Goal: Task Accomplishment & Management: Complete application form

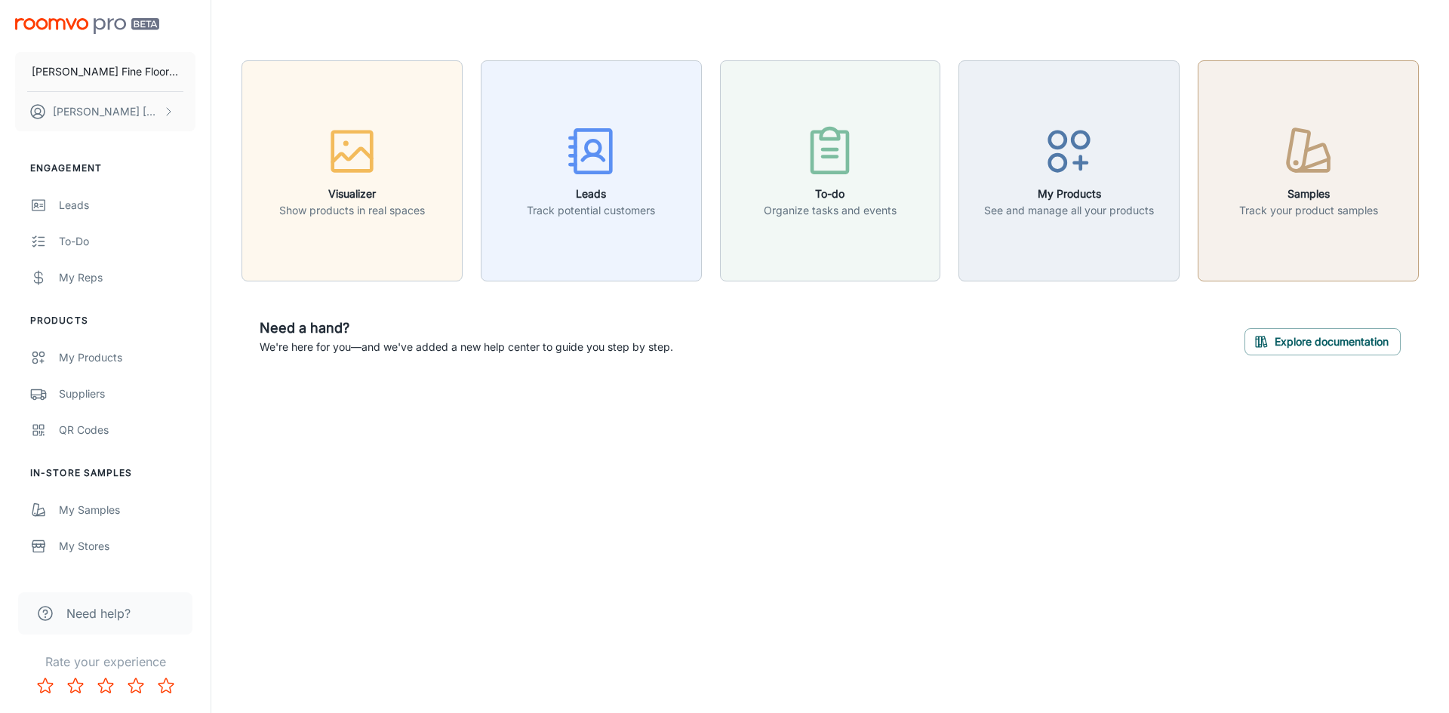
click at [1306, 168] on icon "button" at bounding box center [1314, 157] width 30 height 26
click at [603, 165] on icon "button" at bounding box center [591, 151] width 57 height 57
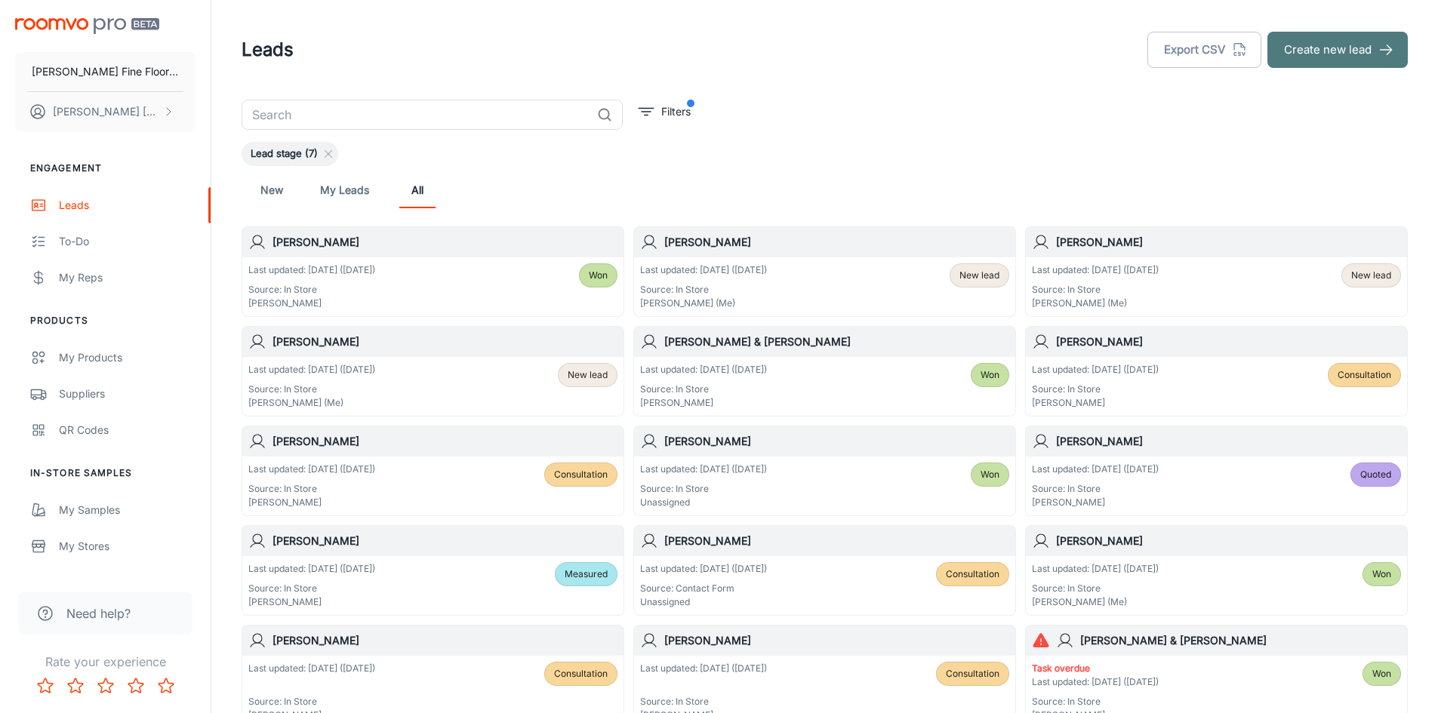
click at [1301, 51] on button "Create new lead" at bounding box center [1338, 50] width 140 height 36
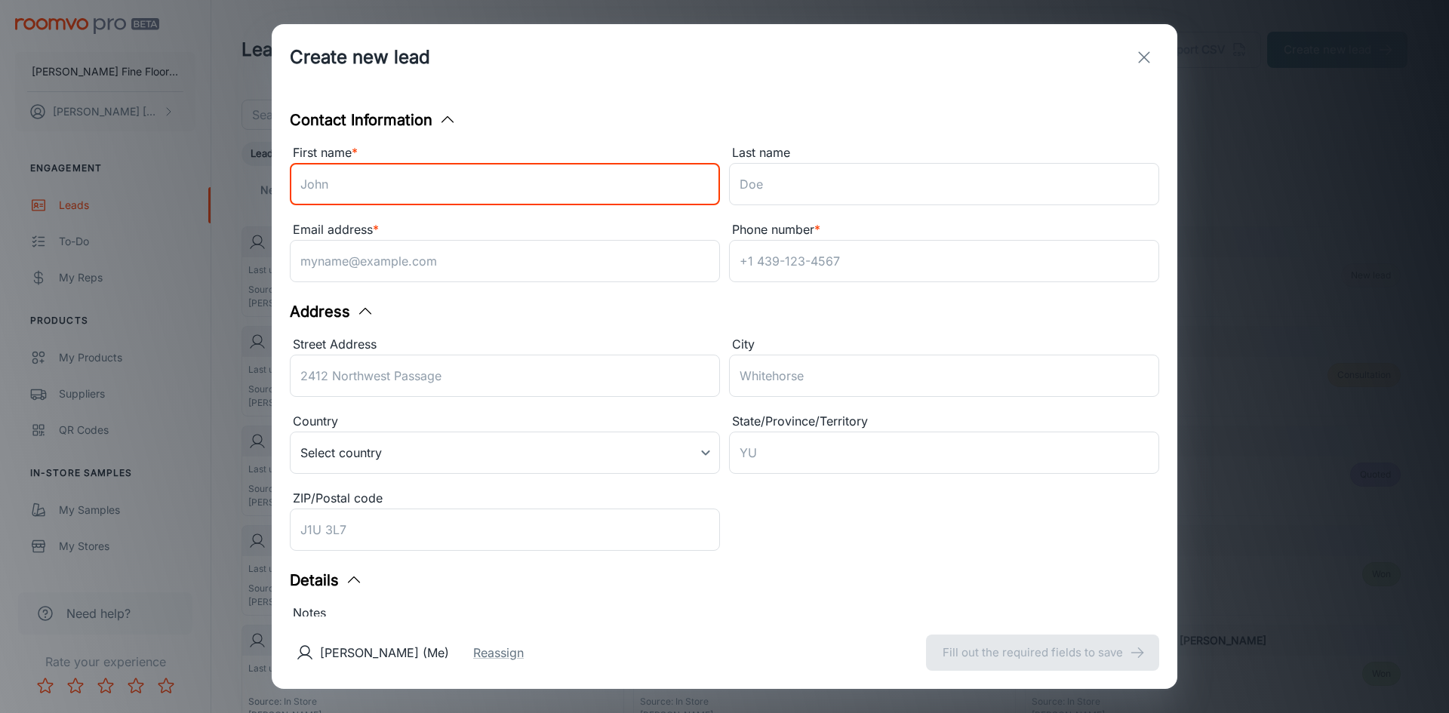
drag, startPoint x: 341, startPoint y: 187, endPoint x: 343, endPoint y: 172, distance: 15.3
click at [343, 180] on input "First name *" at bounding box center [505, 184] width 430 height 42
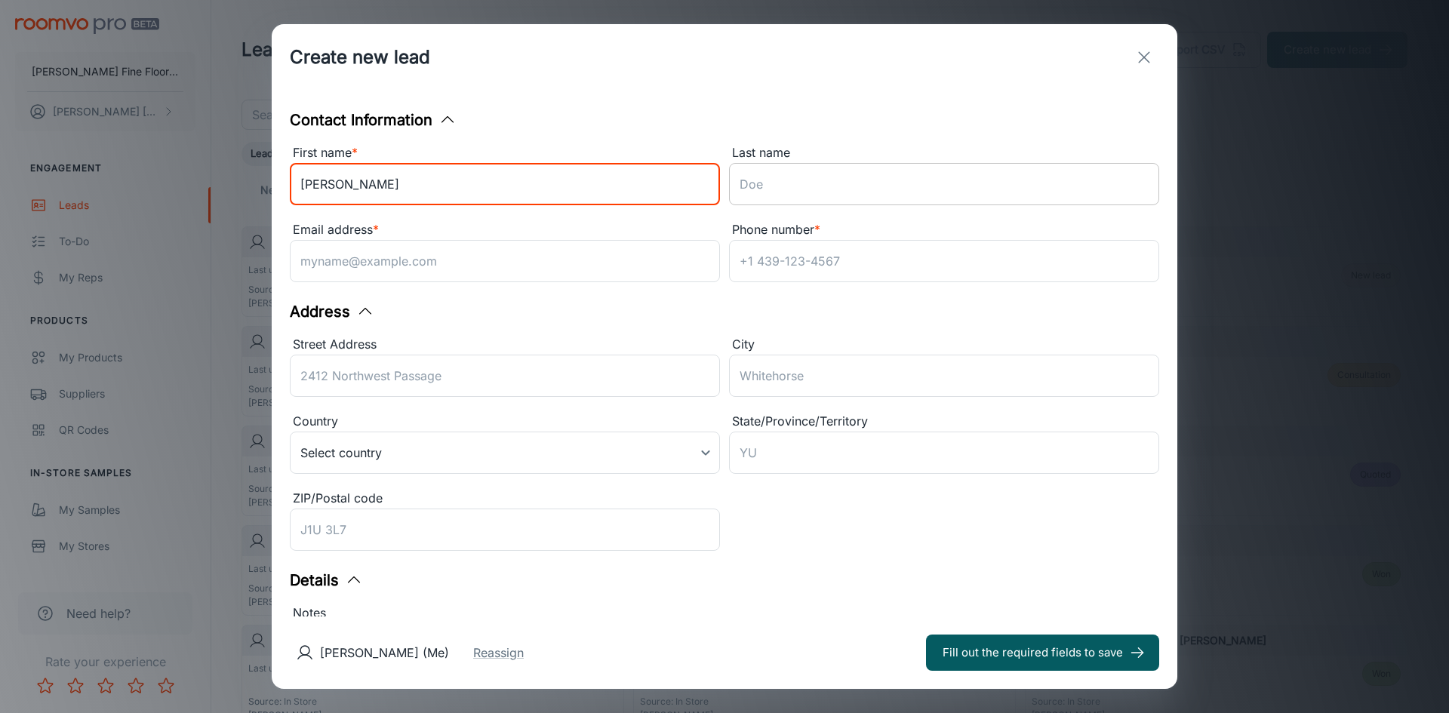
type input "[PERSON_NAME]"
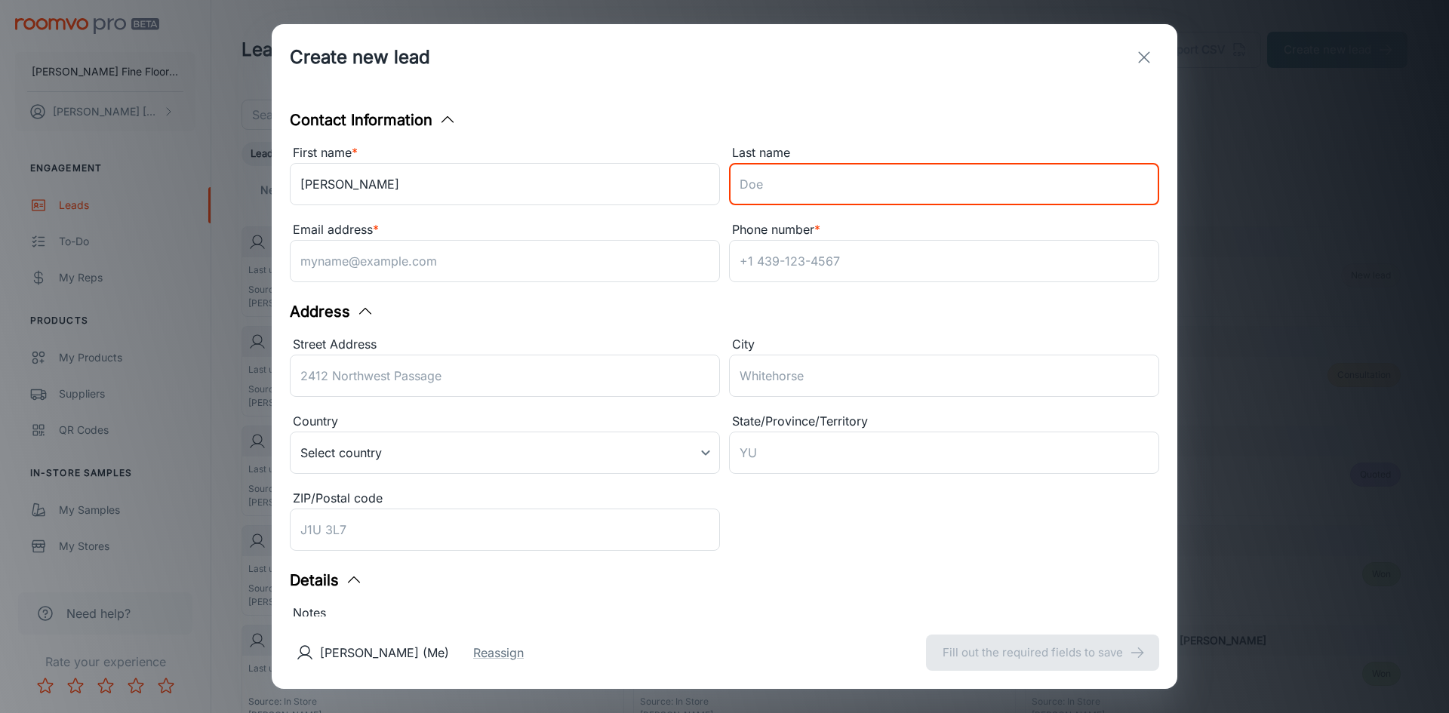
drag, startPoint x: 772, startPoint y: 182, endPoint x: 1198, endPoint y: 29, distance: 452.5
click at [772, 181] on input "Last name" at bounding box center [944, 184] width 430 height 42
type input "Borris"
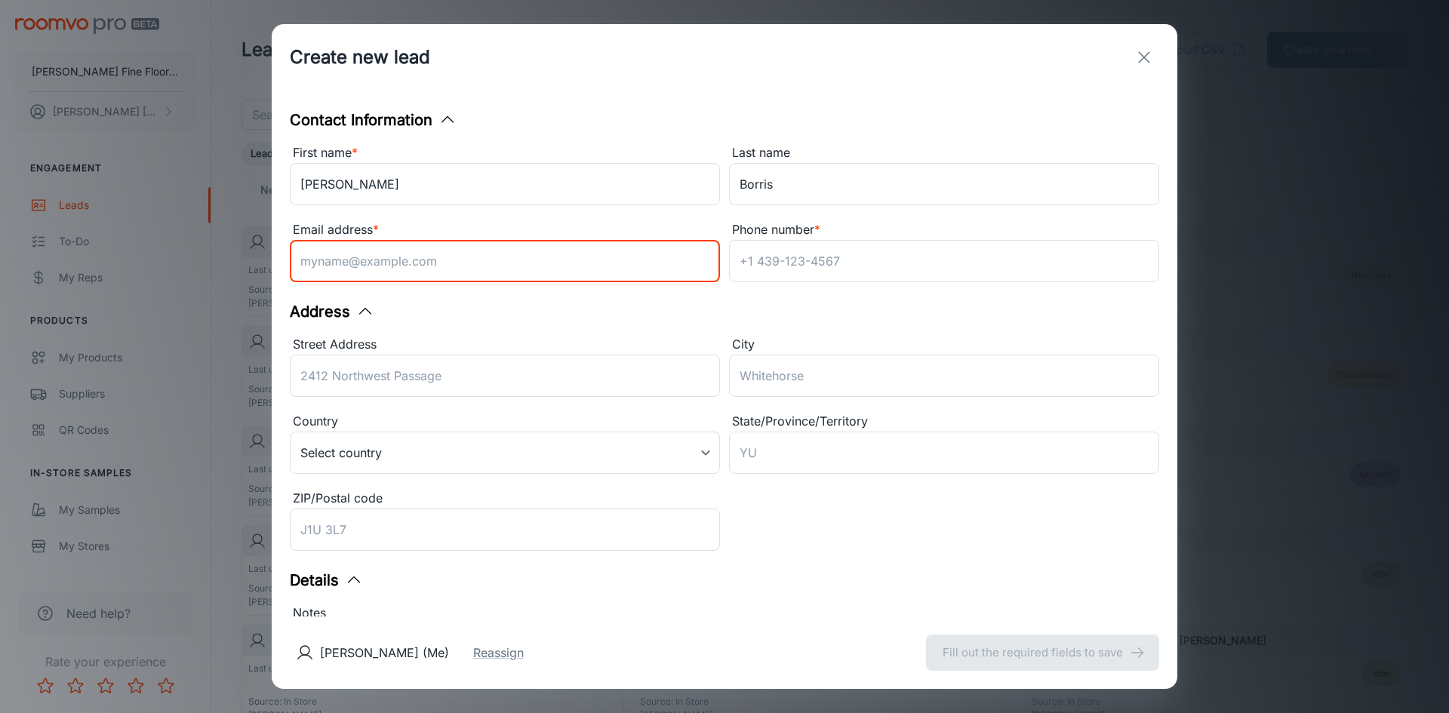
click at [334, 258] on input "Email address *" at bounding box center [505, 261] width 430 height 42
type input "[EMAIL_ADDRESS][DOMAIN_NAME]"
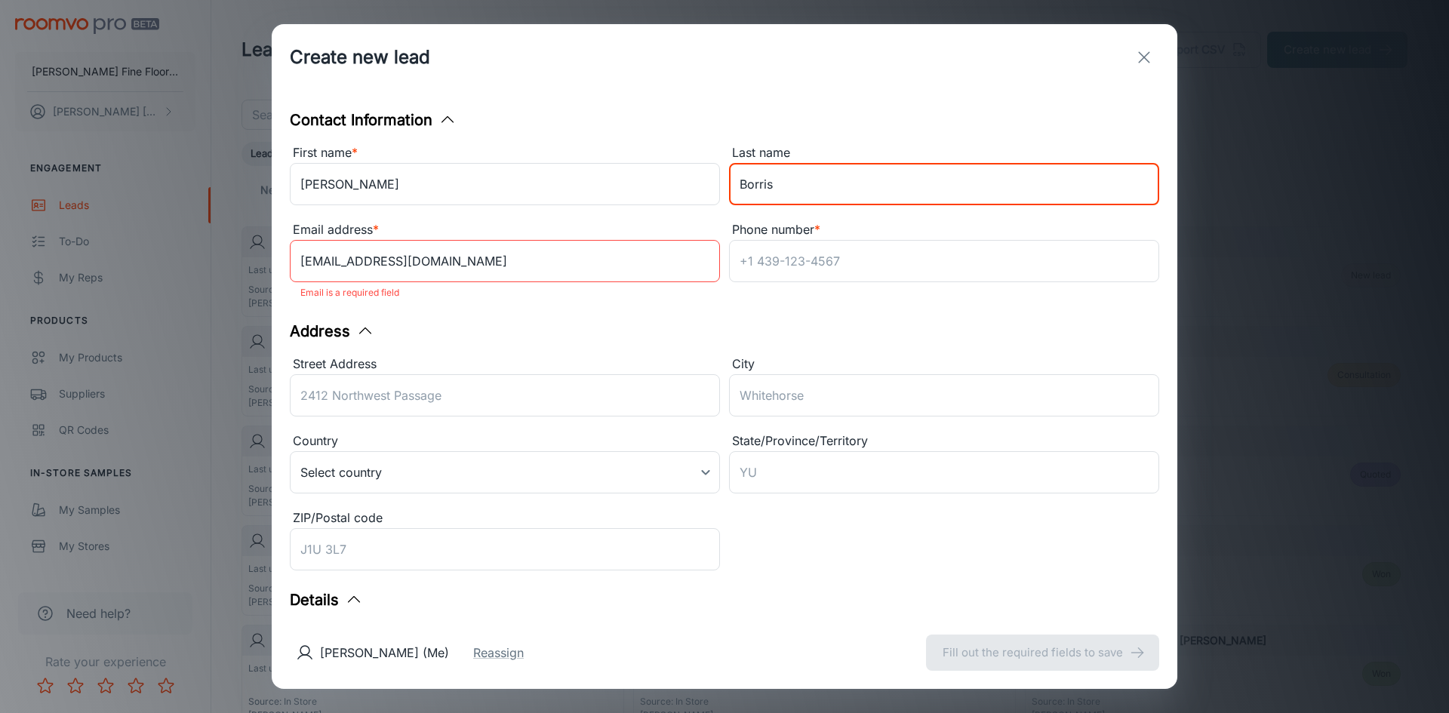
drag, startPoint x: 776, startPoint y: 186, endPoint x: 879, endPoint y: 113, distance: 126.1
click at [775, 186] on input "Borris" at bounding box center [944, 184] width 430 height 42
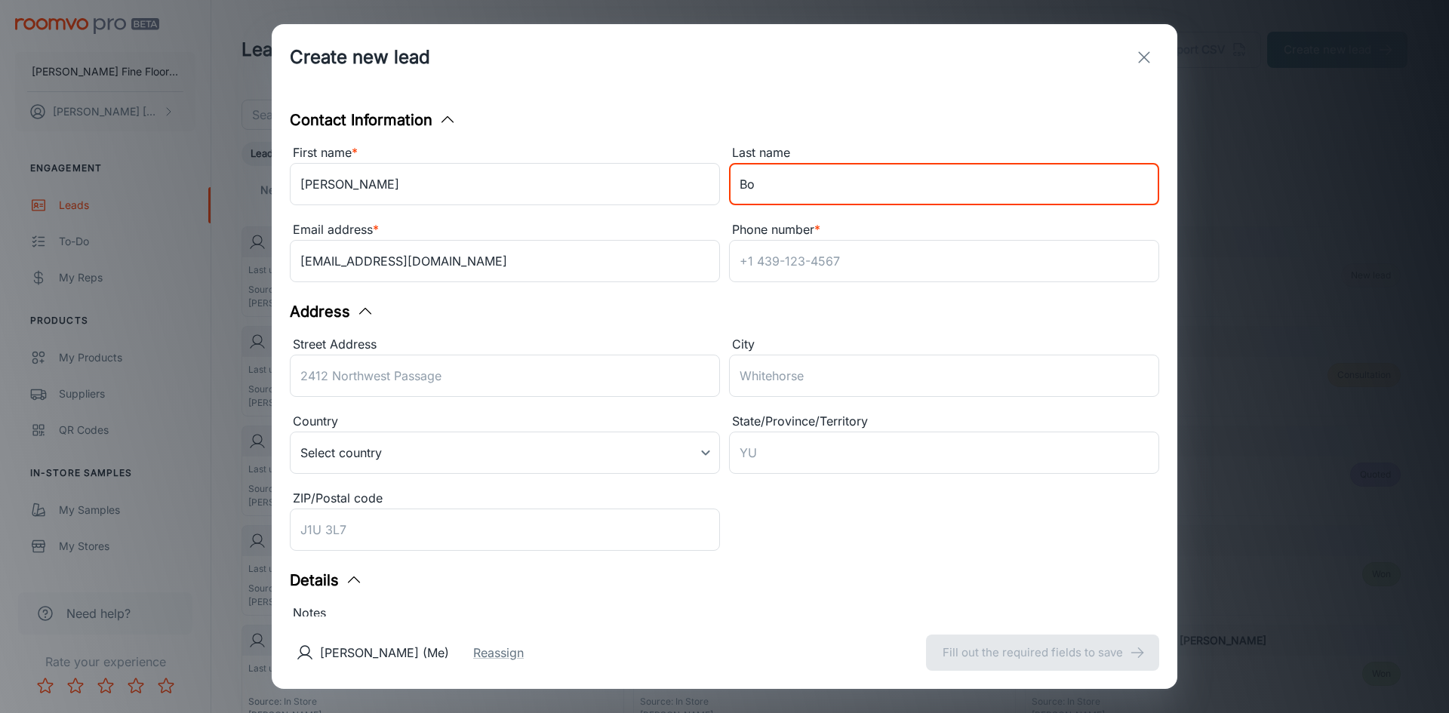
type input "B"
type input "[PERSON_NAME]"
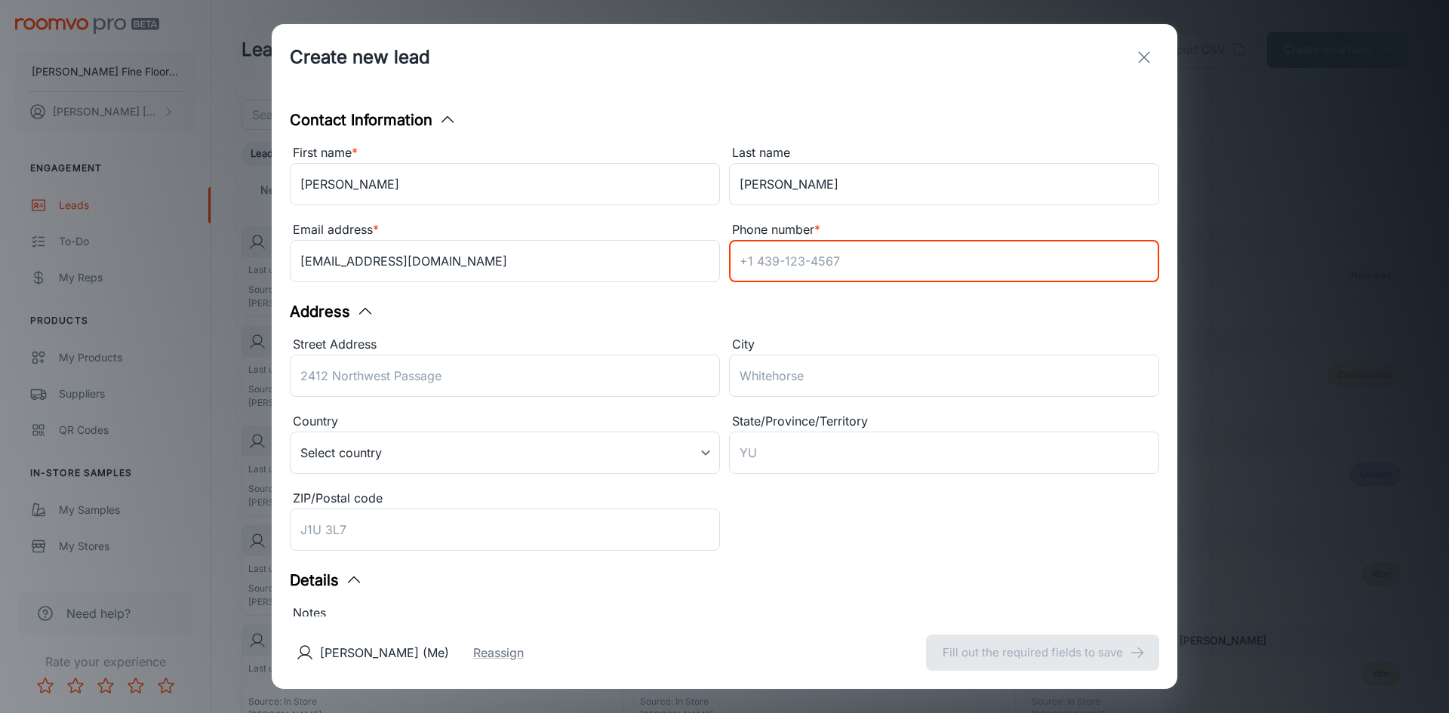
click at [757, 263] on input "Phone number *" at bounding box center [944, 261] width 430 height 42
type input "[PHONE_NUMBER]"
click at [336, 375] on input "Street Address" at bounding box center [505, 376] width 430 height 42
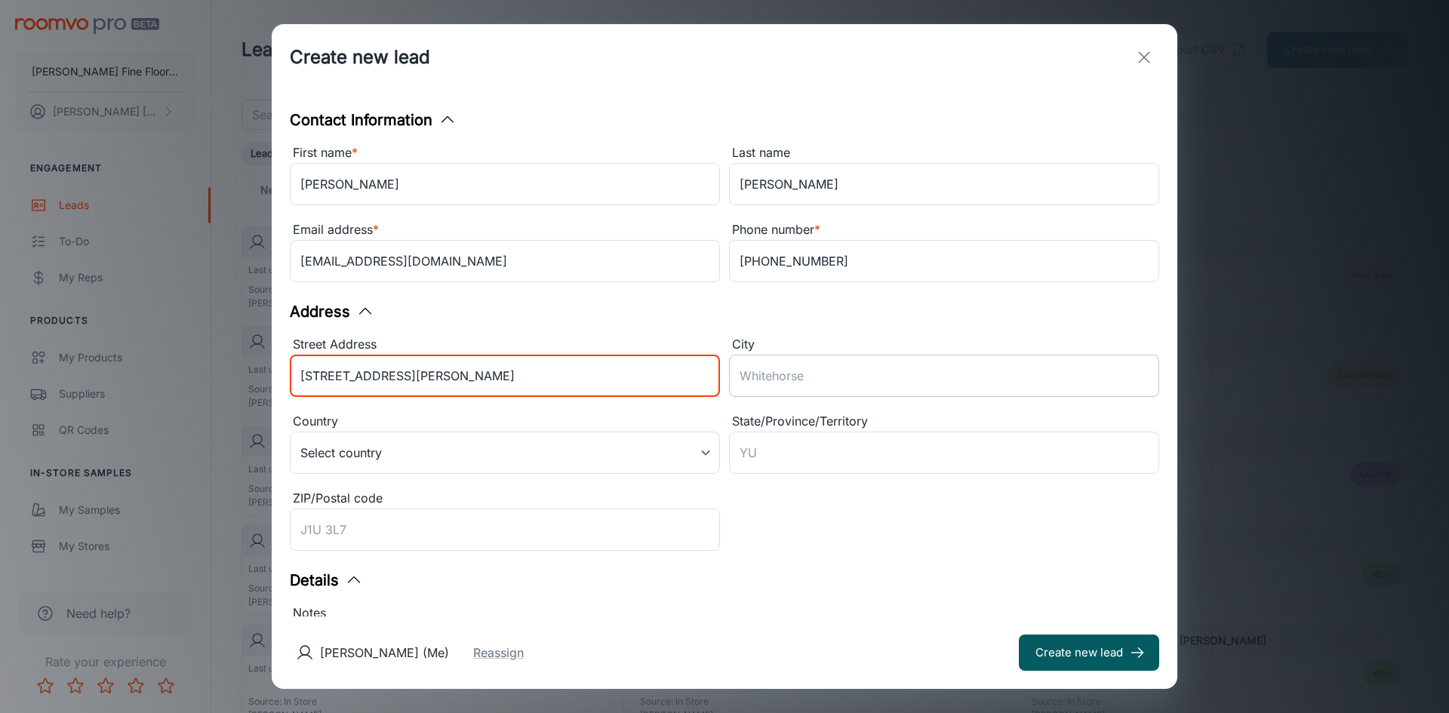
type input "[STREET_ADDRESS][PERSON_NAME]"
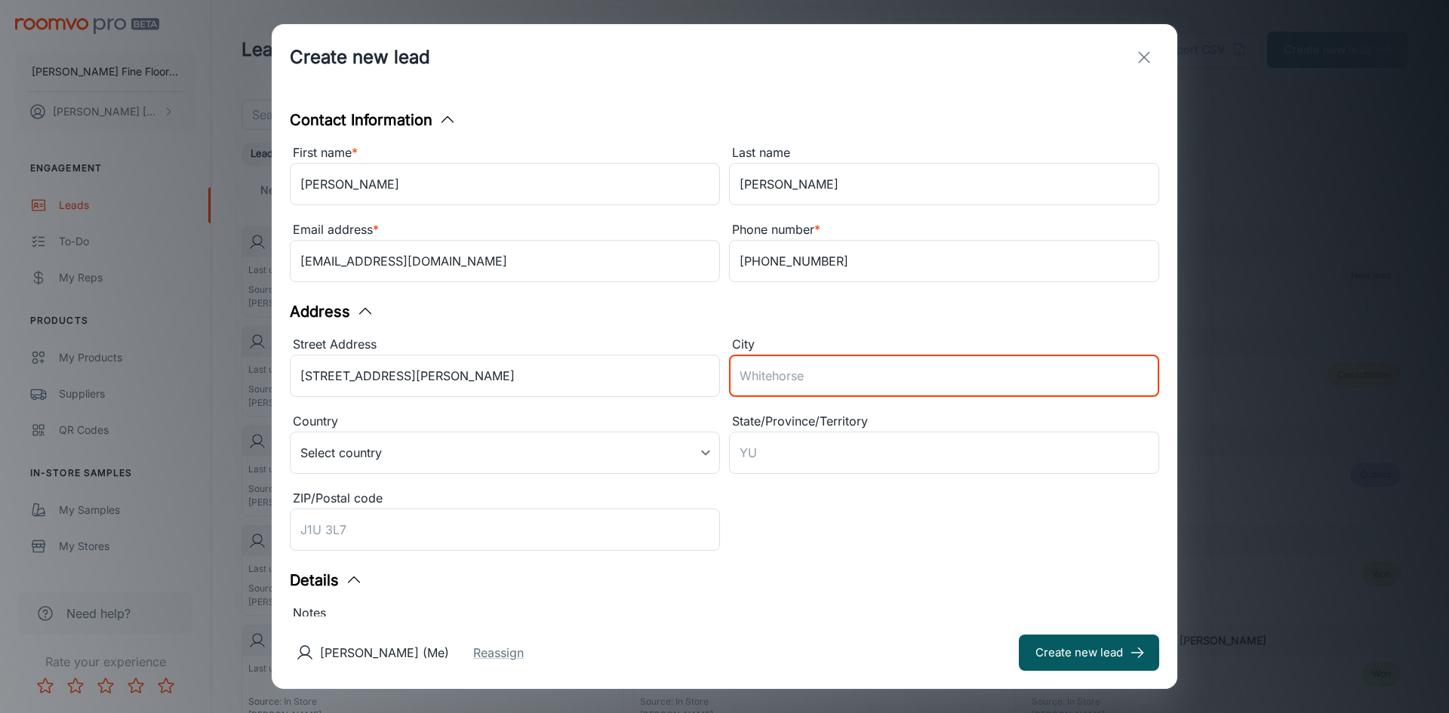
click at [847, 377] on input "City" at bounding box center [944, 376] width 430 height 42
type input "O"
type input "Penryn"
click at [361, 453] on body "[PERSON_NAME] Fine Floors, Inc [PERSON_NAME] Engagement Leads To-do My Reps Pro…" at bounding box center [724, 356] width 1449 height 713
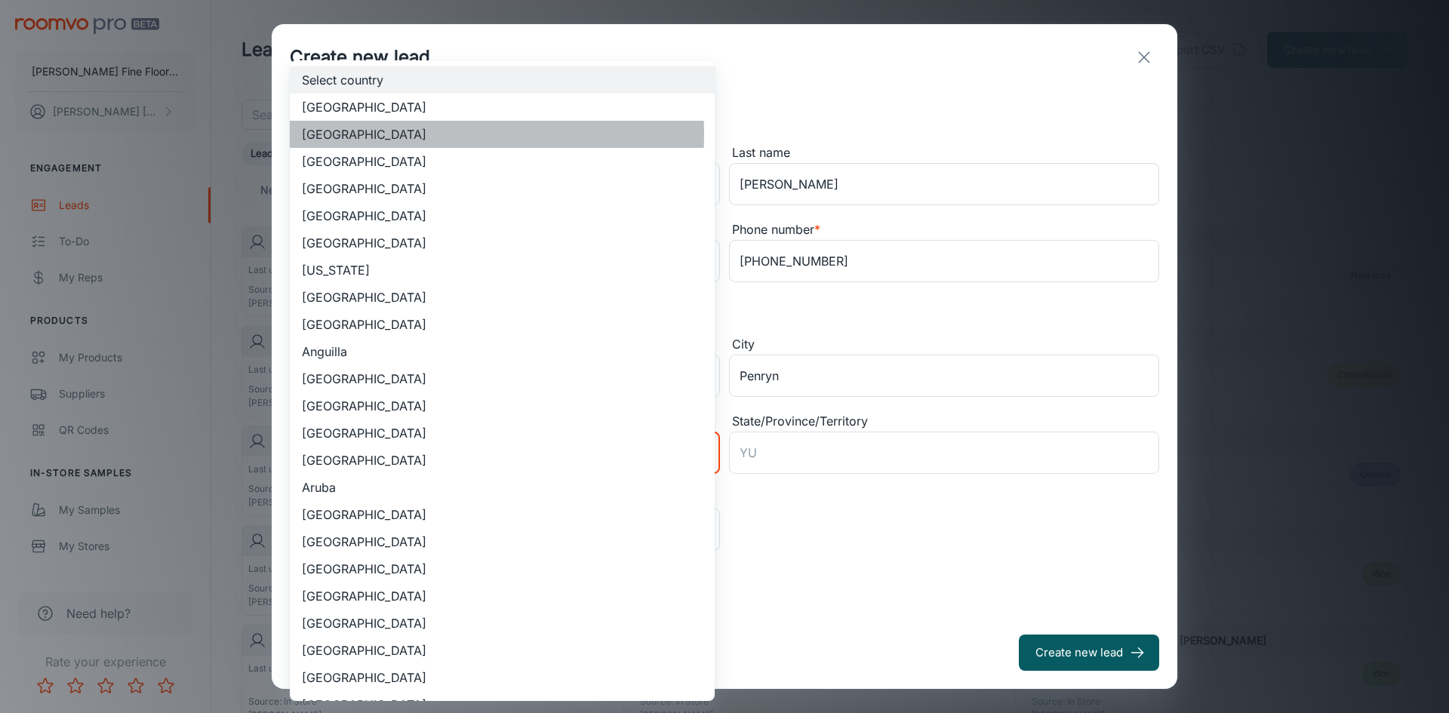
click at [385, 134] on li "[GEOGRAPHIC_DATA]" at bounding box center [502, 134] width 425 height 27
type input "US"
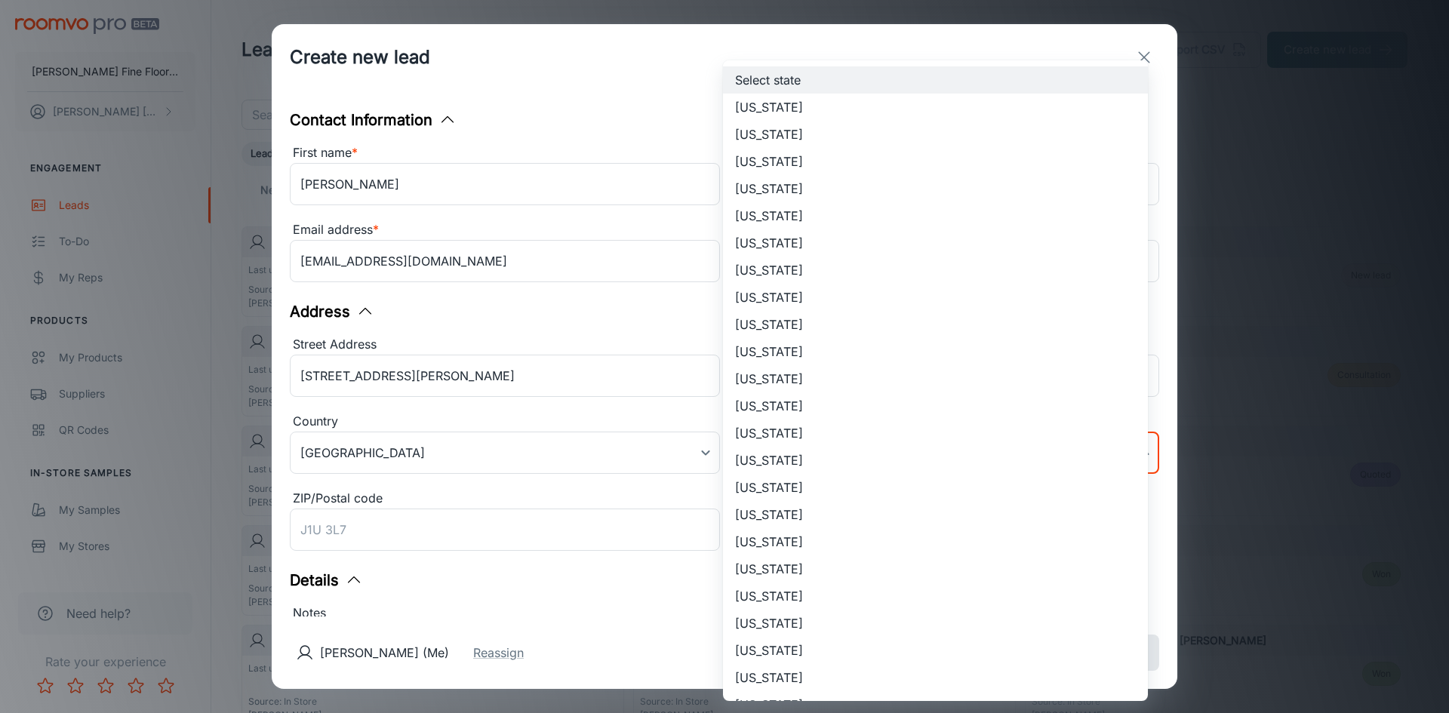
click at [772, 442] on body "[PERSON_NAME] Fine Floors, Inc [PERSON_NAME] Engagement Leads To-do My Reps Pro…" at bounding box center [724, 356] width 1449 height 713
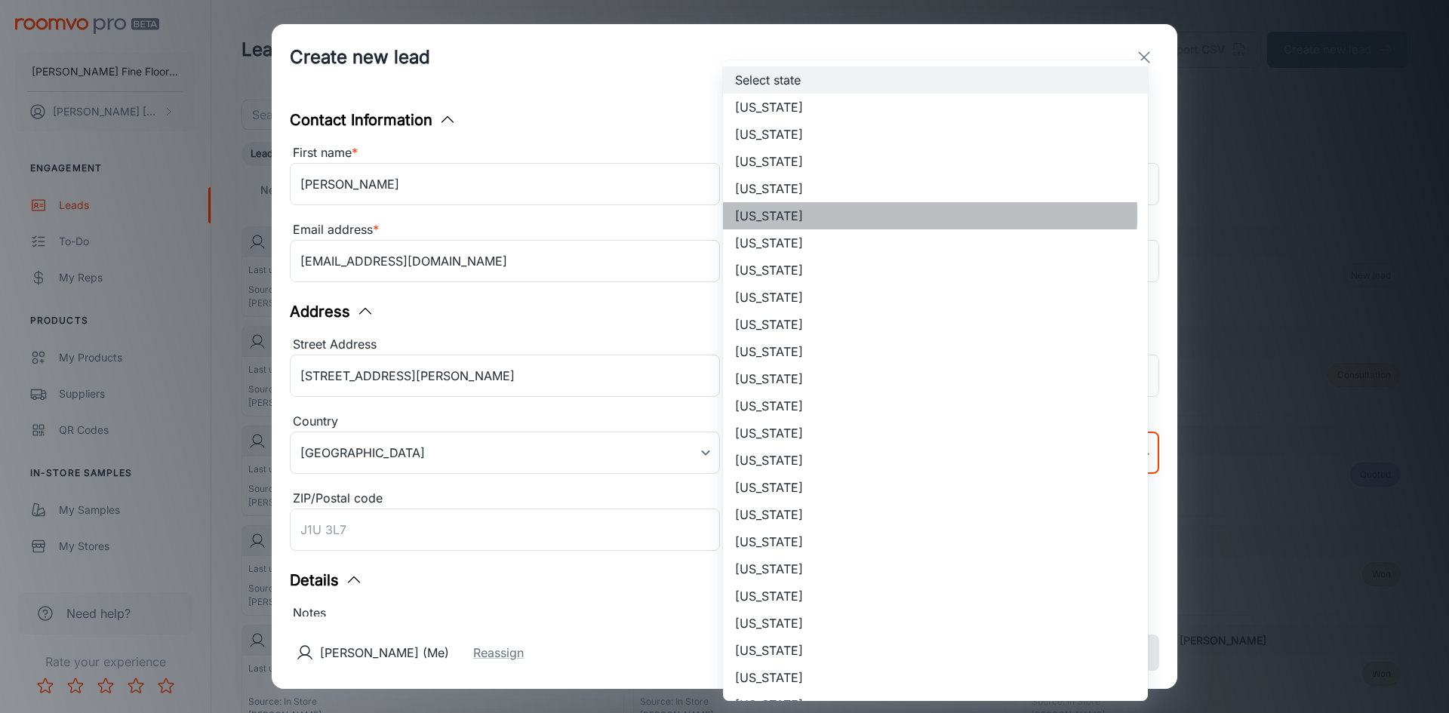
click at [773, 215] on li "[US_STATE]" at bounding box center [935, 215] width 425 height 27
type input "[US_STATE]"
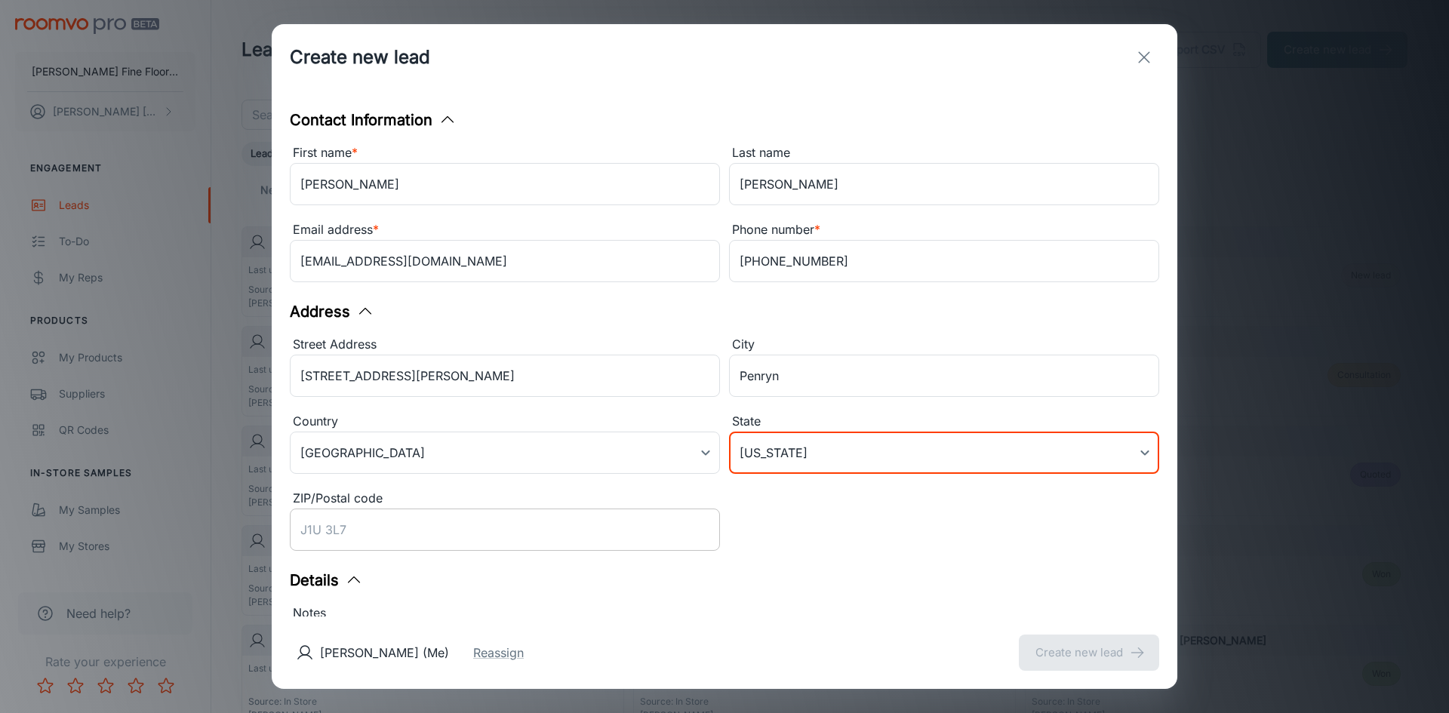
click at [360, 533] on input "ZIP/Postal code" at bounding box center [505, 530] width 430 height 42
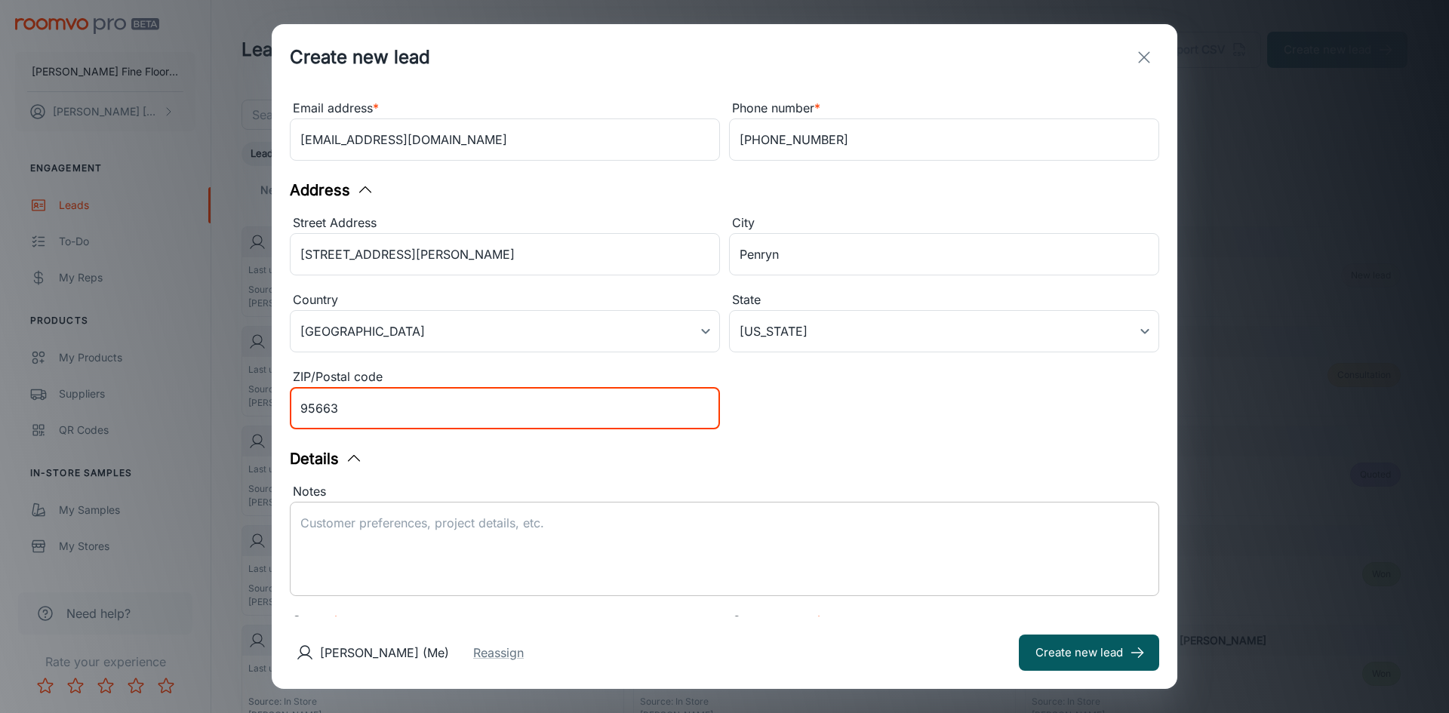
scroll to position [214, 0]
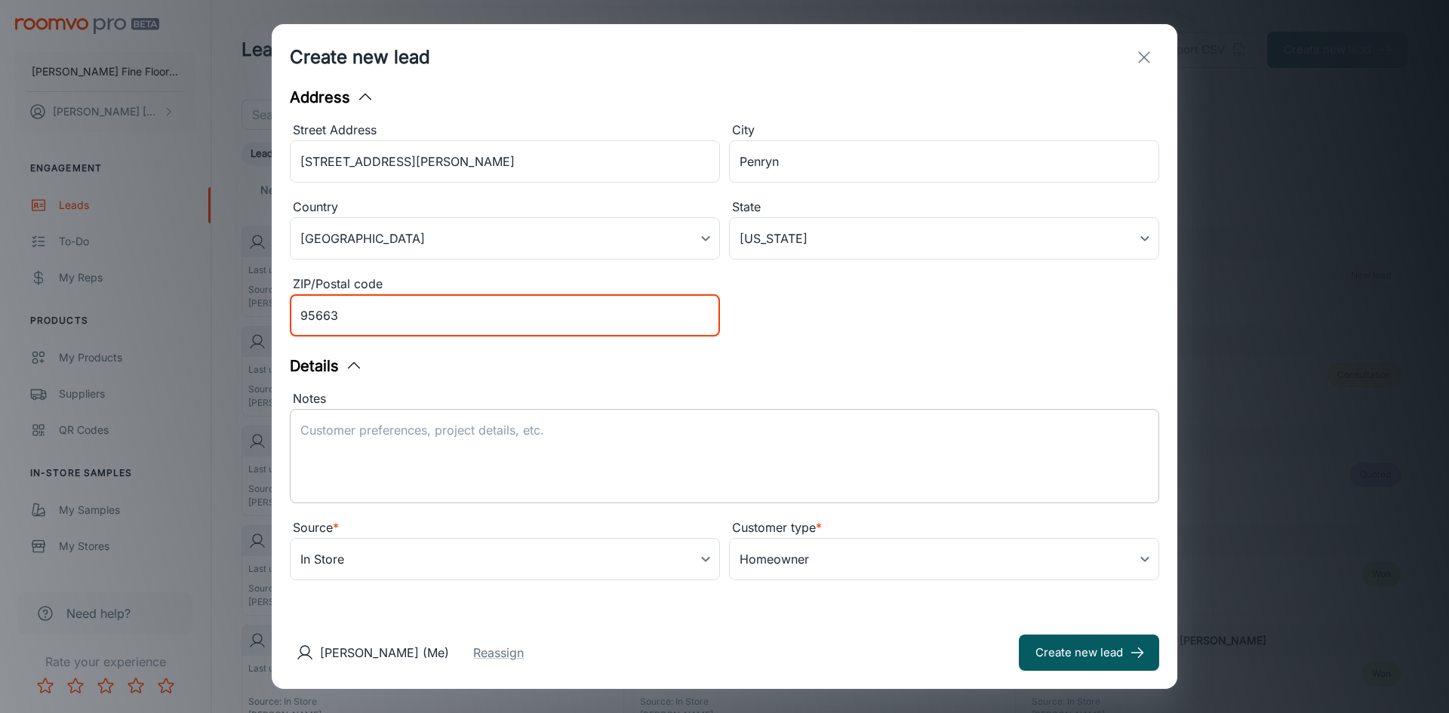
type input "95663"
click at [393, 433] on textarea "Notes" at bounding box center [724, 456] width 849 height 69
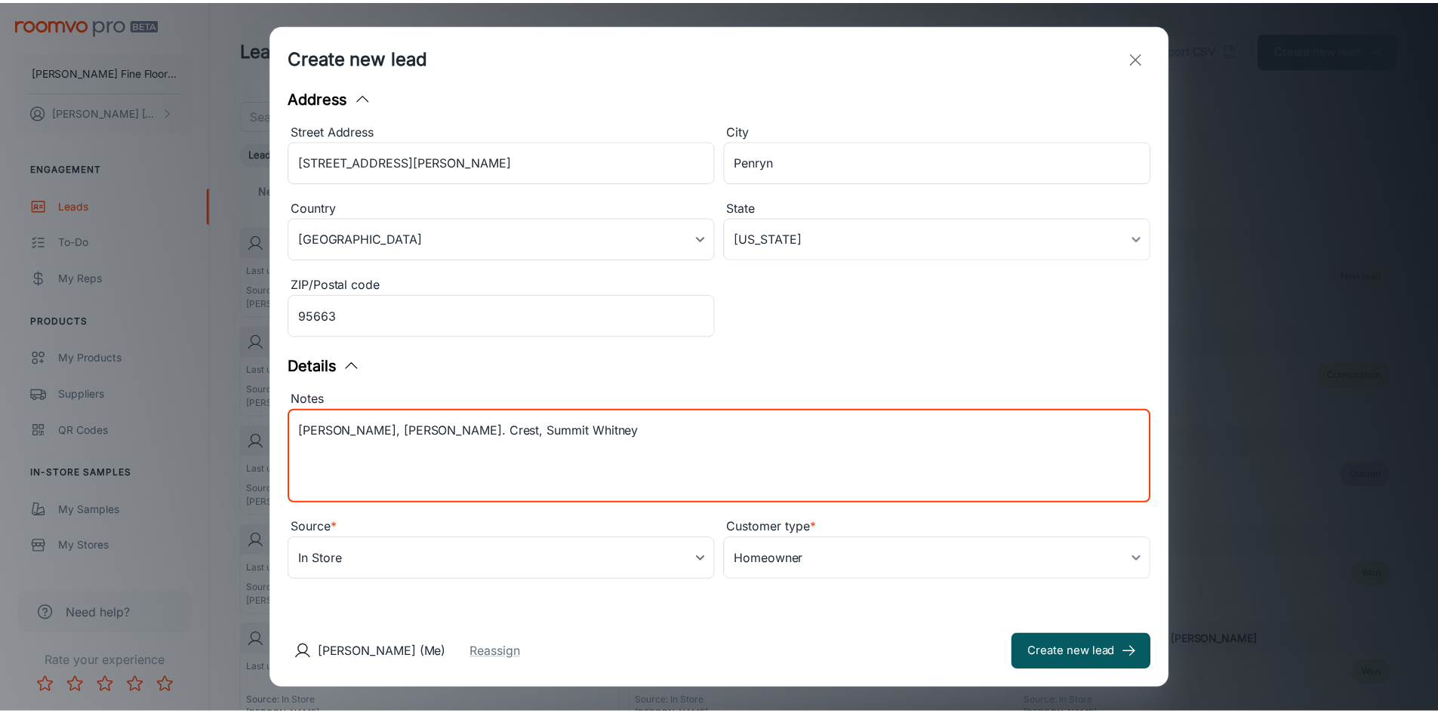
scroll to position [0, 0]
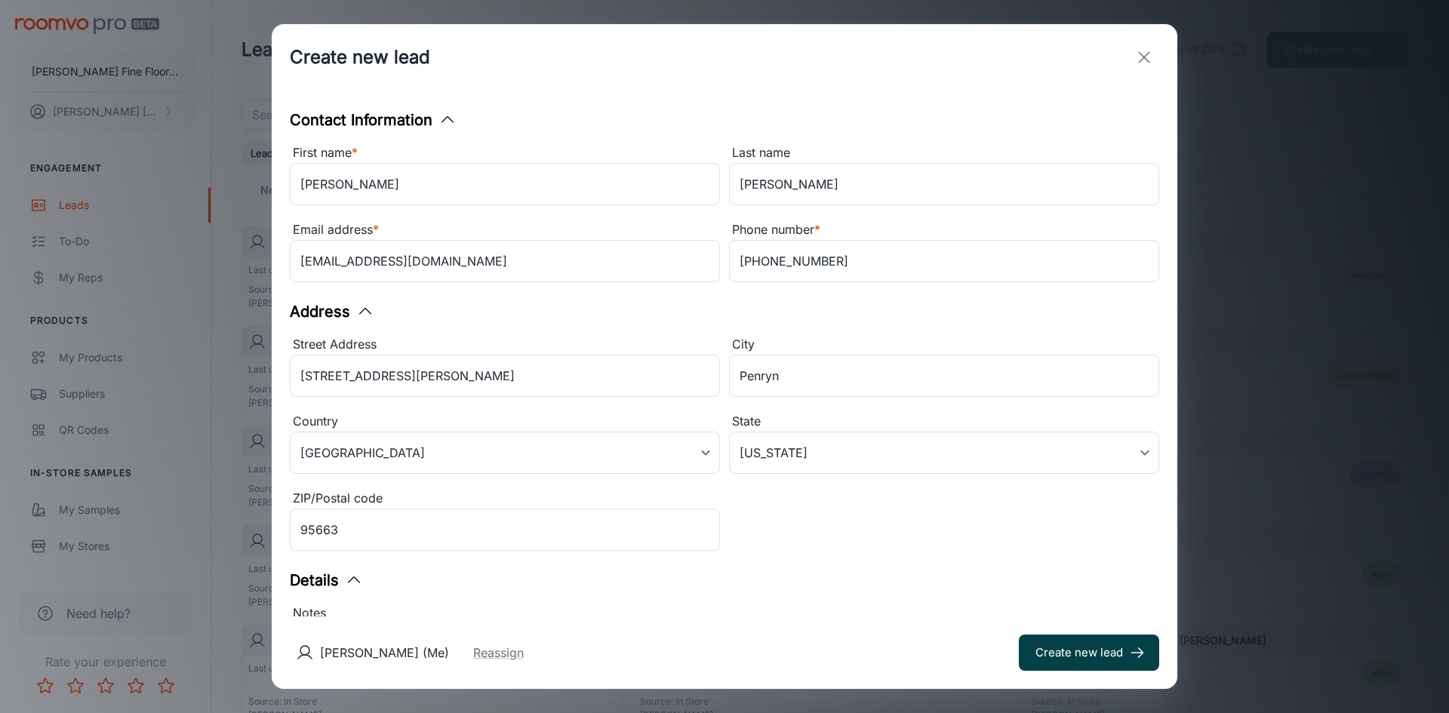
type textarea "[PERSON_NAME], [PERSON_NAME]. Crest, Summit Whitney"
click at [1088, 653] on button "Create new lead" at bounding box center [1089, 653] width 140 height 36
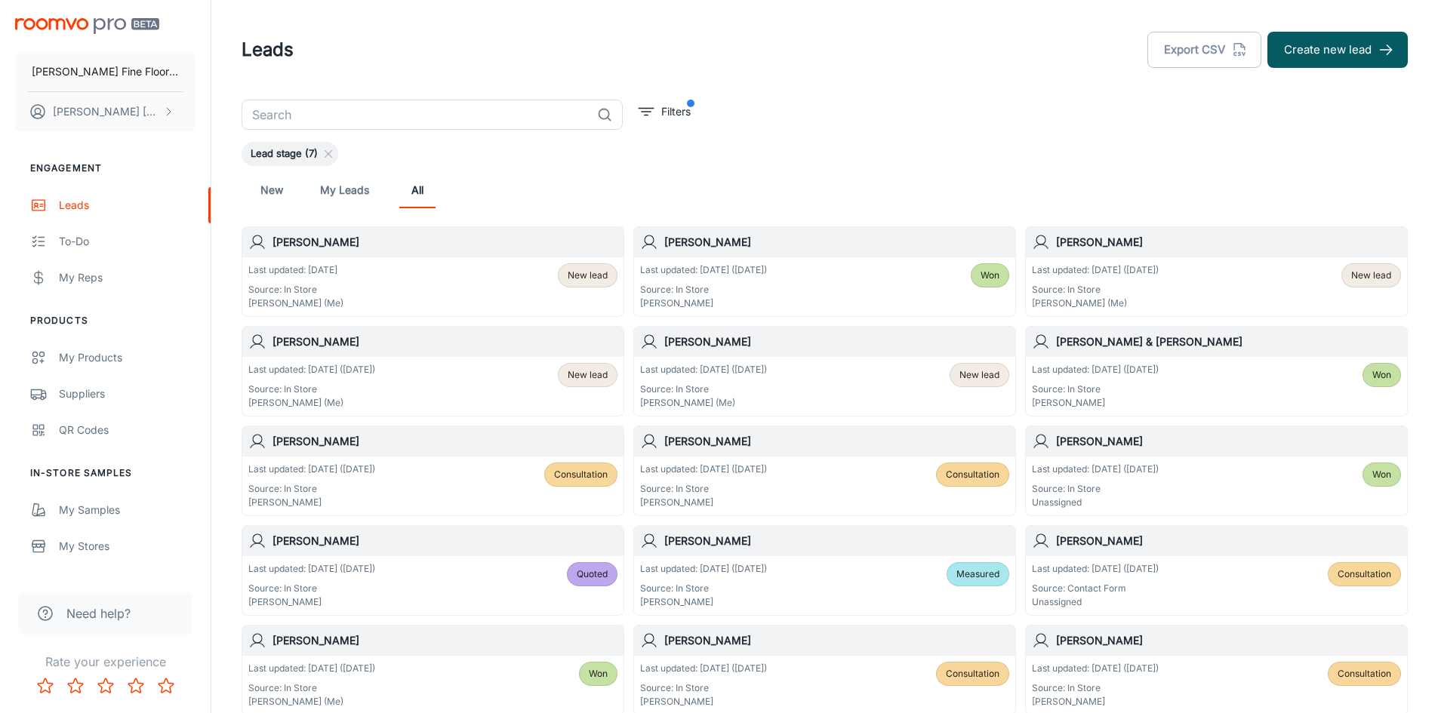
click at [1353, 159] on div "Lead stage (7)" at bounding box center [825, 154] width 1166 height 24
click at [1359, 158] on div "Lead stage (7)" at bounding box center [825, 154] width 1166 height 24
